Goal: Check status: Verify the current state of an ongoing process or item

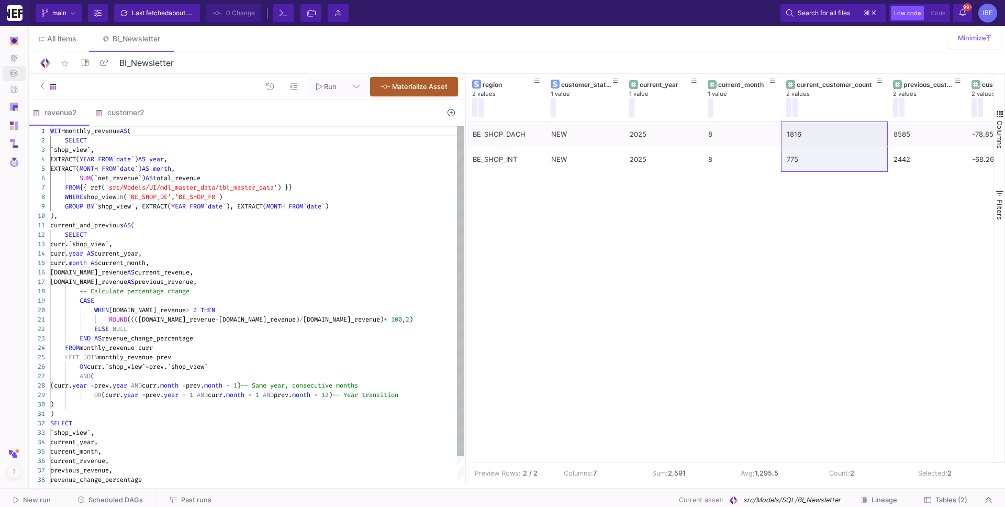
click at [202, 224] on div "current_and_previous AS (" at bounding box center [257, 224] width 414 height 9
type textarea "WITH monthly_revenue AS ( SELECT `shop_view`, EXTRACT(YEAR FROM `date`) AS year…"
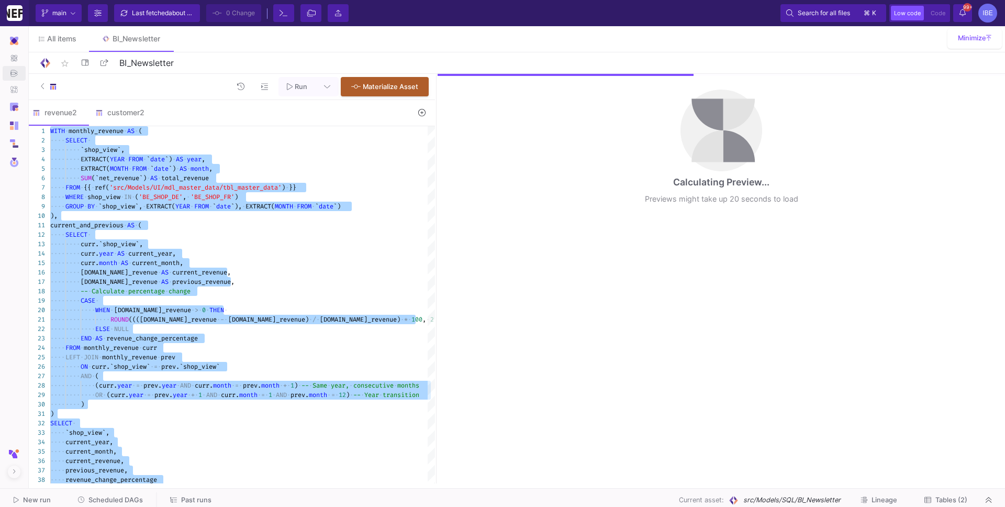
drag, startPoint x: 464, startPoint y: 146, endPoint x: 432, endPoint y: 137, distance: 33.0
click at [435, 136] on div at bounding box center [436, 278] width 3 height 409
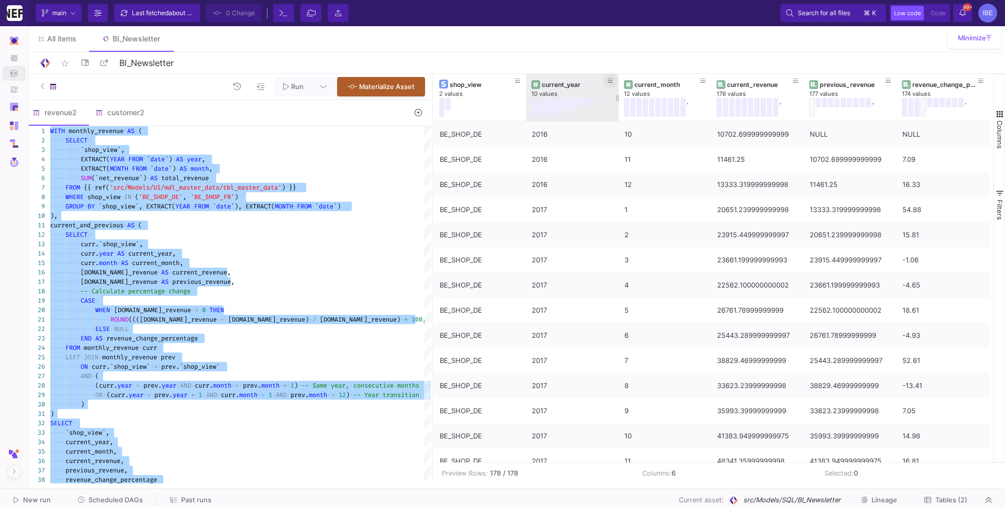
click at [612, 78] on icon at bounding box center [610, 81] width 5 height 6
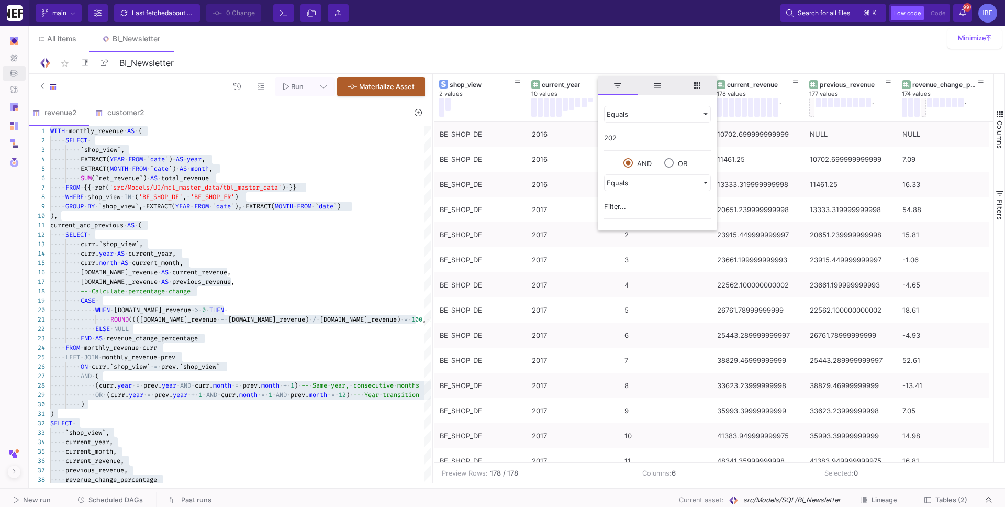
type input "2025"
click at [623, 47] on div "All items BI_Newsletter" at bounding box center [515, 39] width 979 height 26
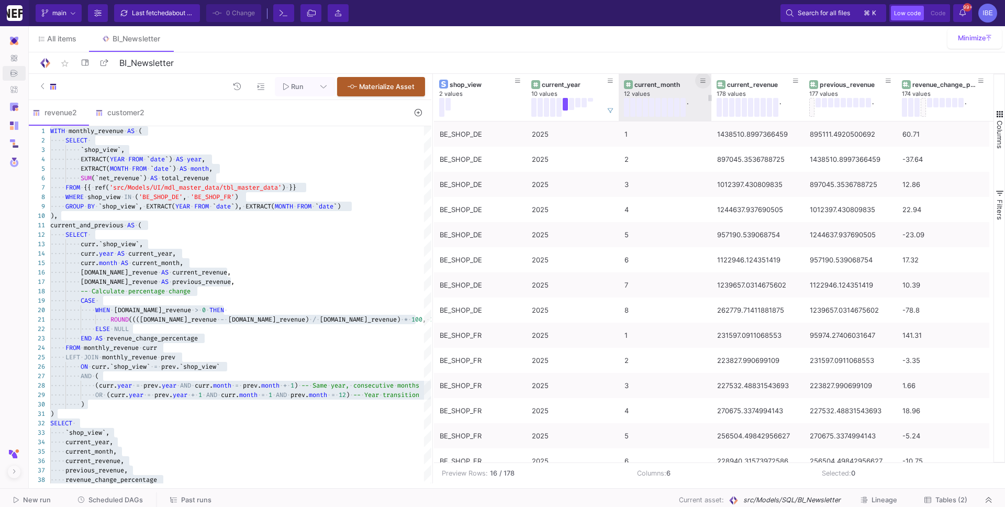
click at [704, 83] on icon at bounding box center [702, 81] width 5 height 6
type input "8"
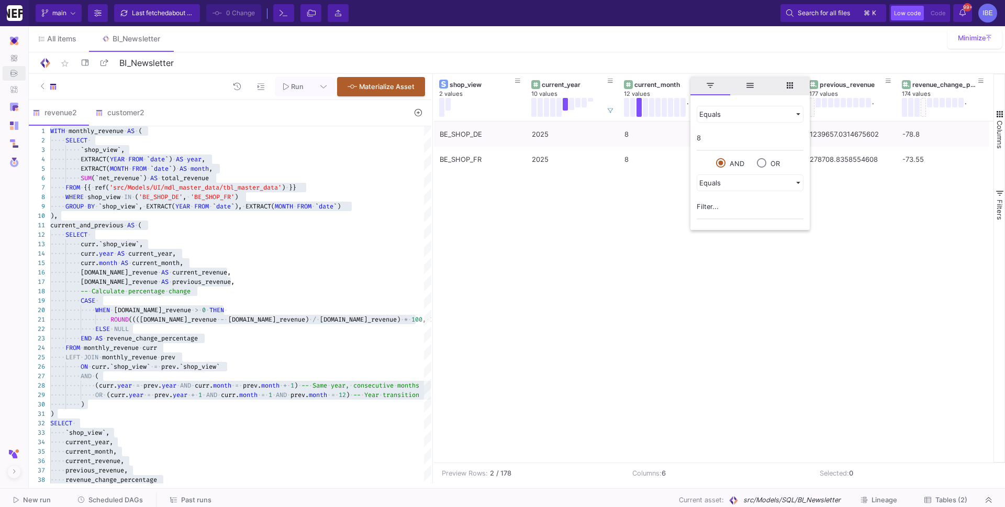
click at [705, 62] on div "star_border BI_Newsletter 13/90" at bounding box center [516, 63] width 954 height 16
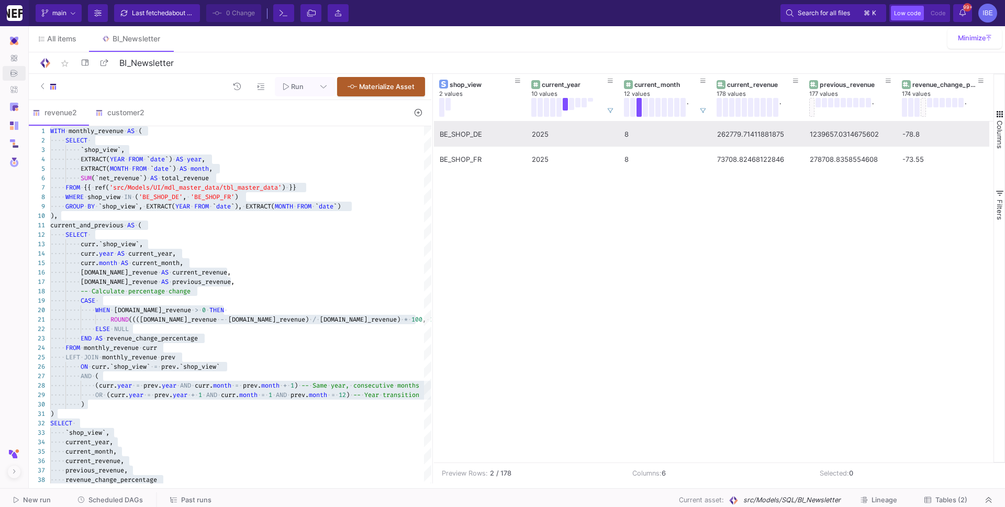
click at [744, 136] on div "262779.71411881875" at bounding box center [757, 134] width 81 height 25
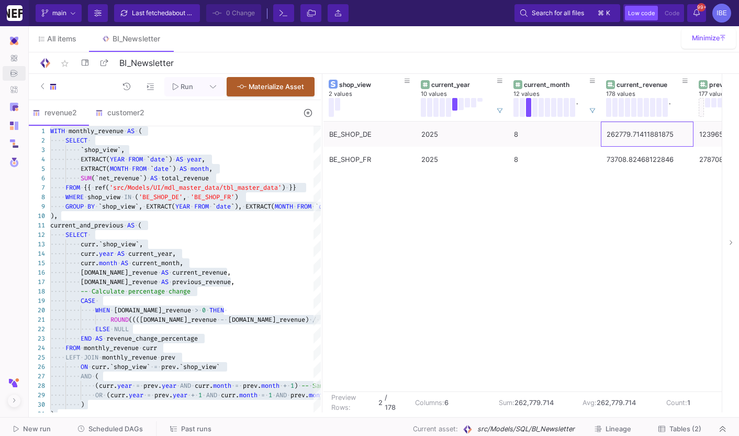
click at [95, 426] on span "Scheduled DAGs" at bounding box center [115, 429] width 54 height 8
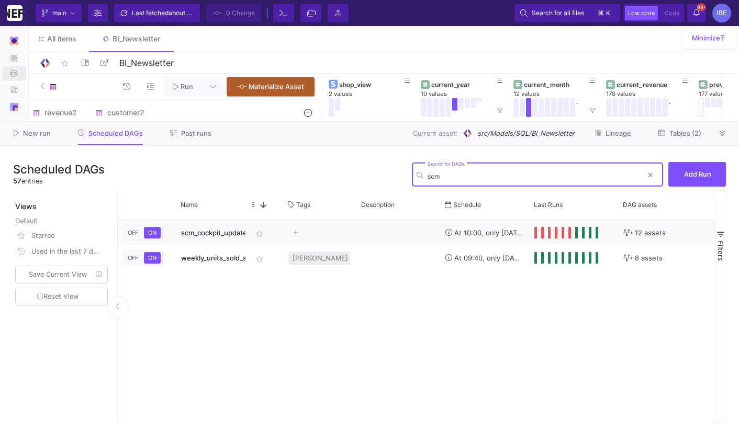
type input "scm"
